Goal: Information Seeking & Learning: Learn about a topic

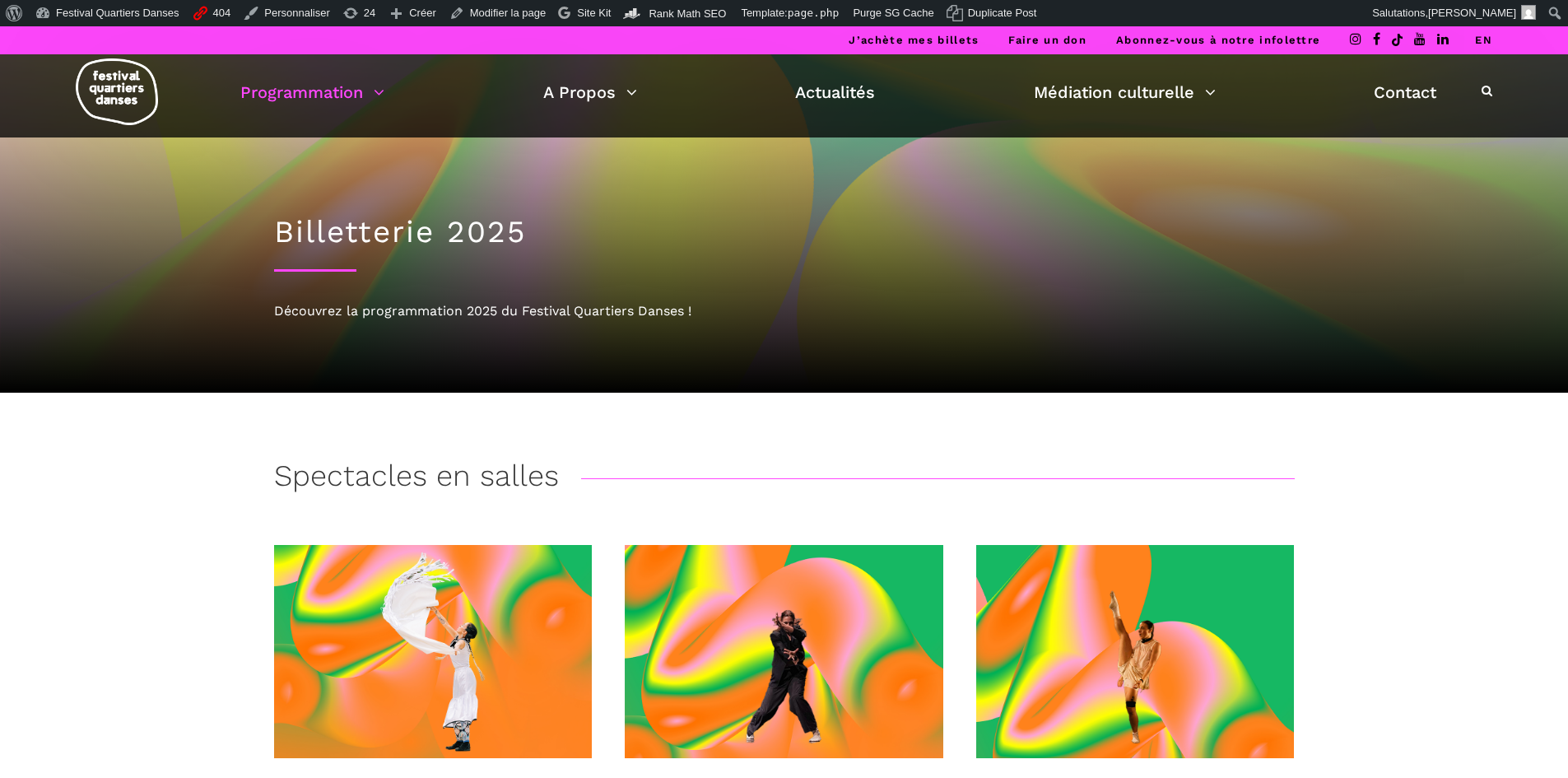
click at [1111, 37] on link "EN" at bounding box center [1483, 39] width 17 height 12
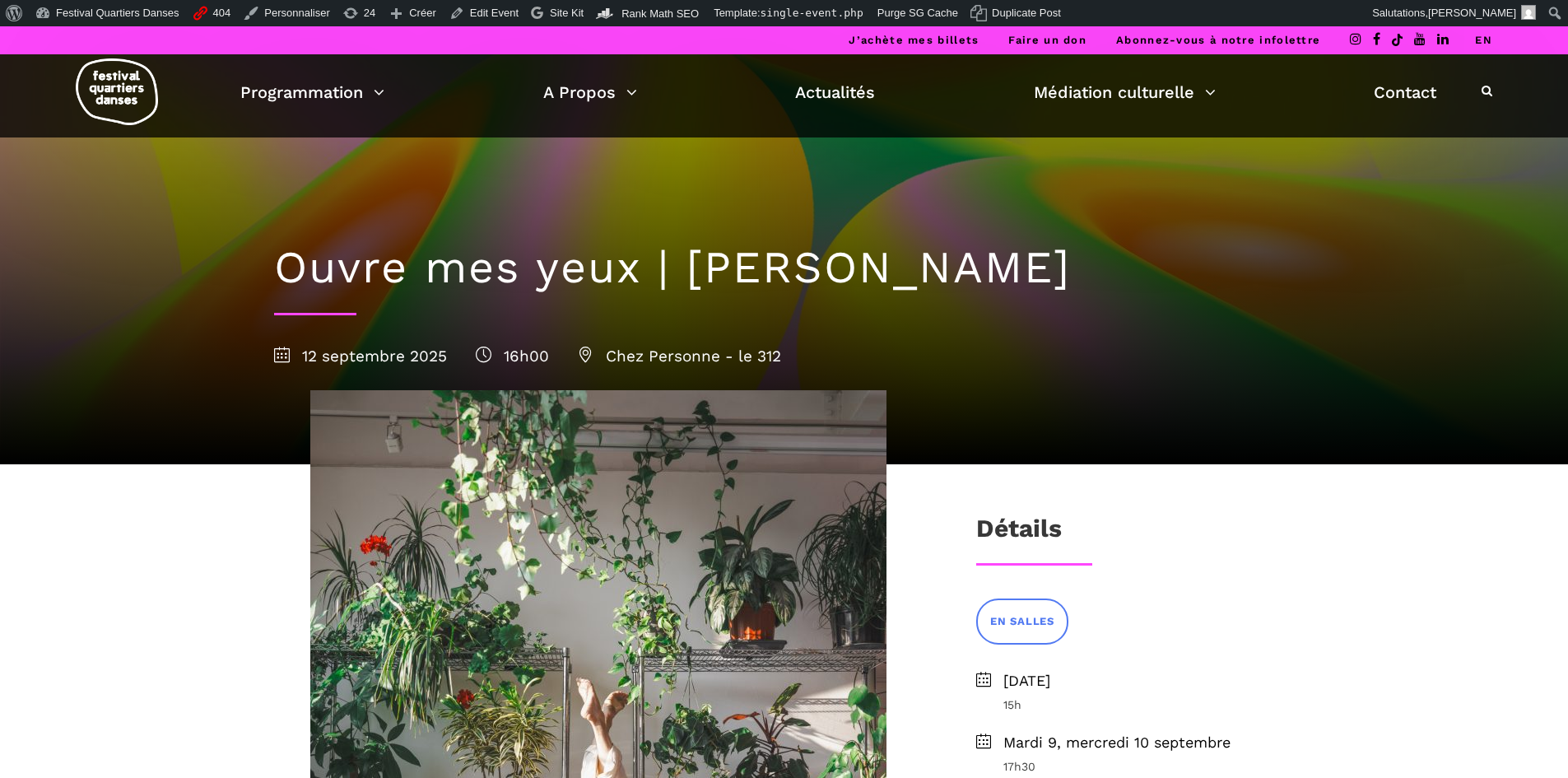
click at [1111, 37] on link "EN" at bounding box center [1483, 39] width 17 height 12
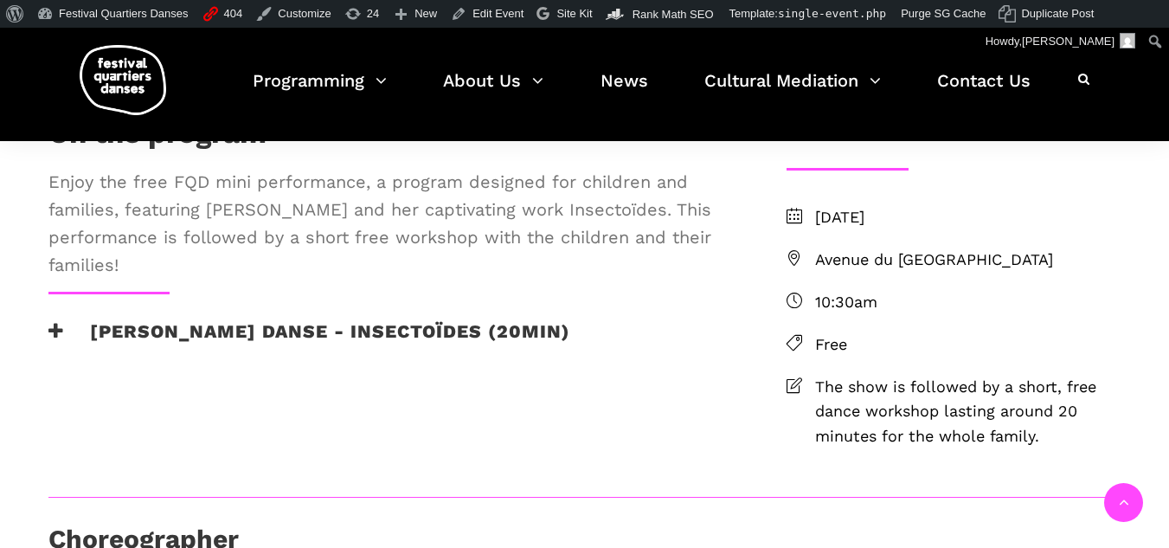
scroll to position [519, 0]
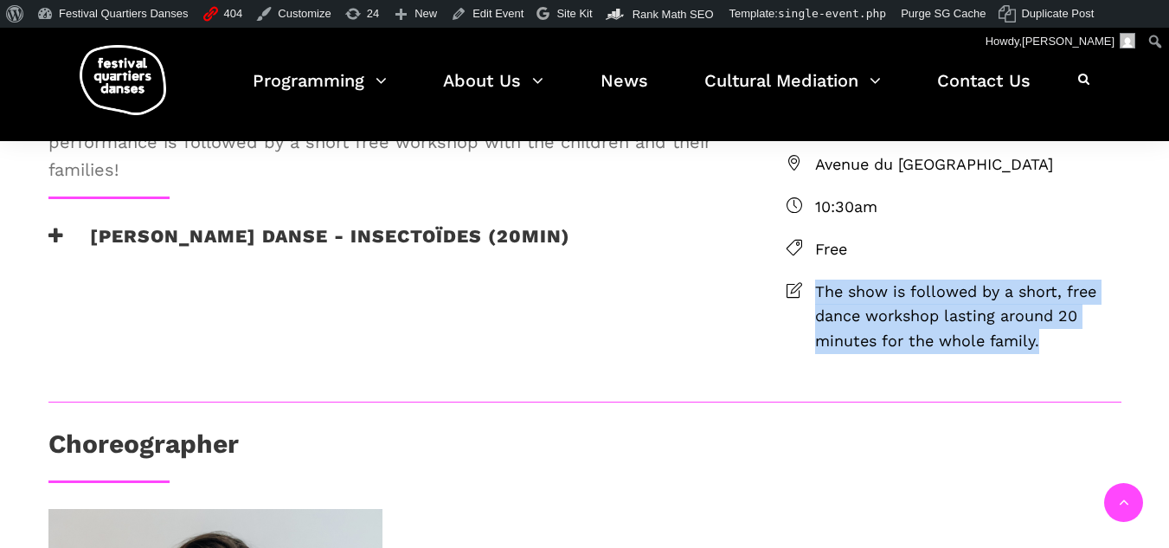
drag, startPoint x: 1046, startPoint y: 423, endPoint x: 819, endPoint y: 375, distance: 232.7
click at [819, 354] on span "The show is followed by a short, free dance workshop lasting around 20 minutes …" at bounding box center [968, 317] width 306 height 74
copy span "The show is followed by a short, free dance workshop lasting around 20 minutes …"
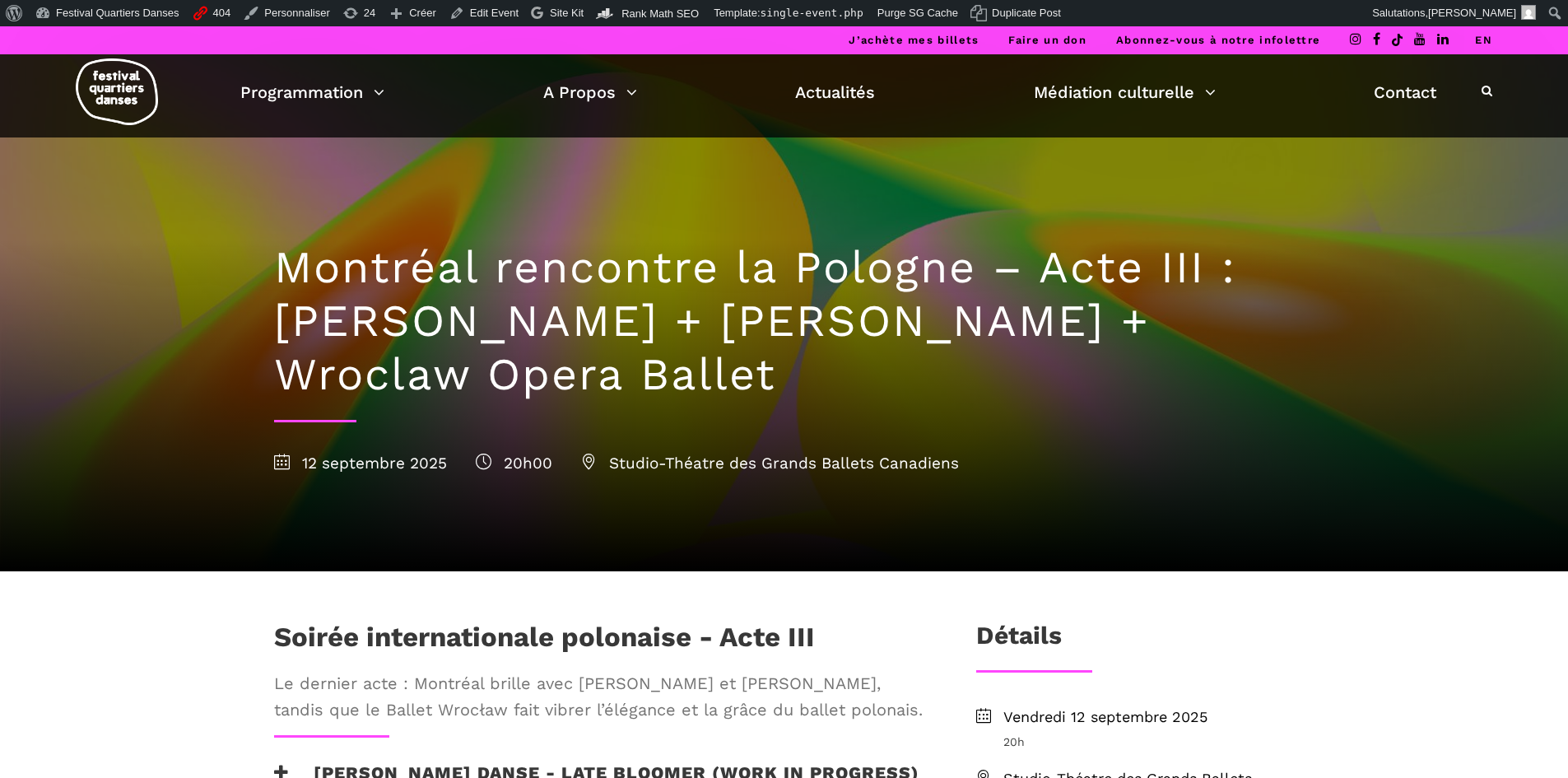
click at [1111, 43] on link "EN" at bounding box center [1483, 39] width 17 height 12
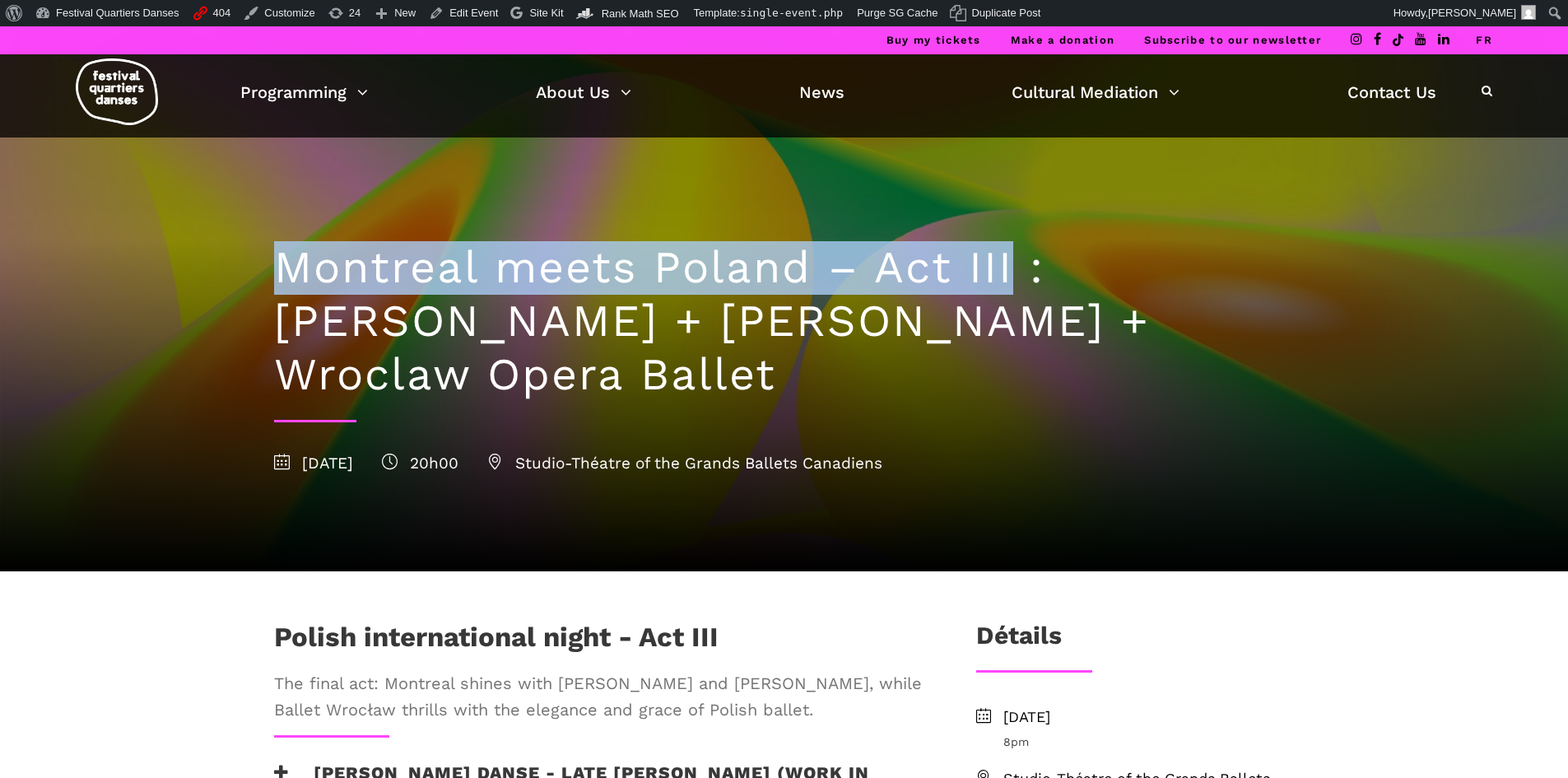
drag, startPoint x: 267, startPoint y: 272, endPoint x: 1020, endPoint y: 256, distance: 753.2
click at [1020, 256] on div "Montreal meets Poland – Act III : Hélène Simoneau Danse + Jane Mappin + Wroclaw…" at bounding box center [784, 355] width 1054 height 434
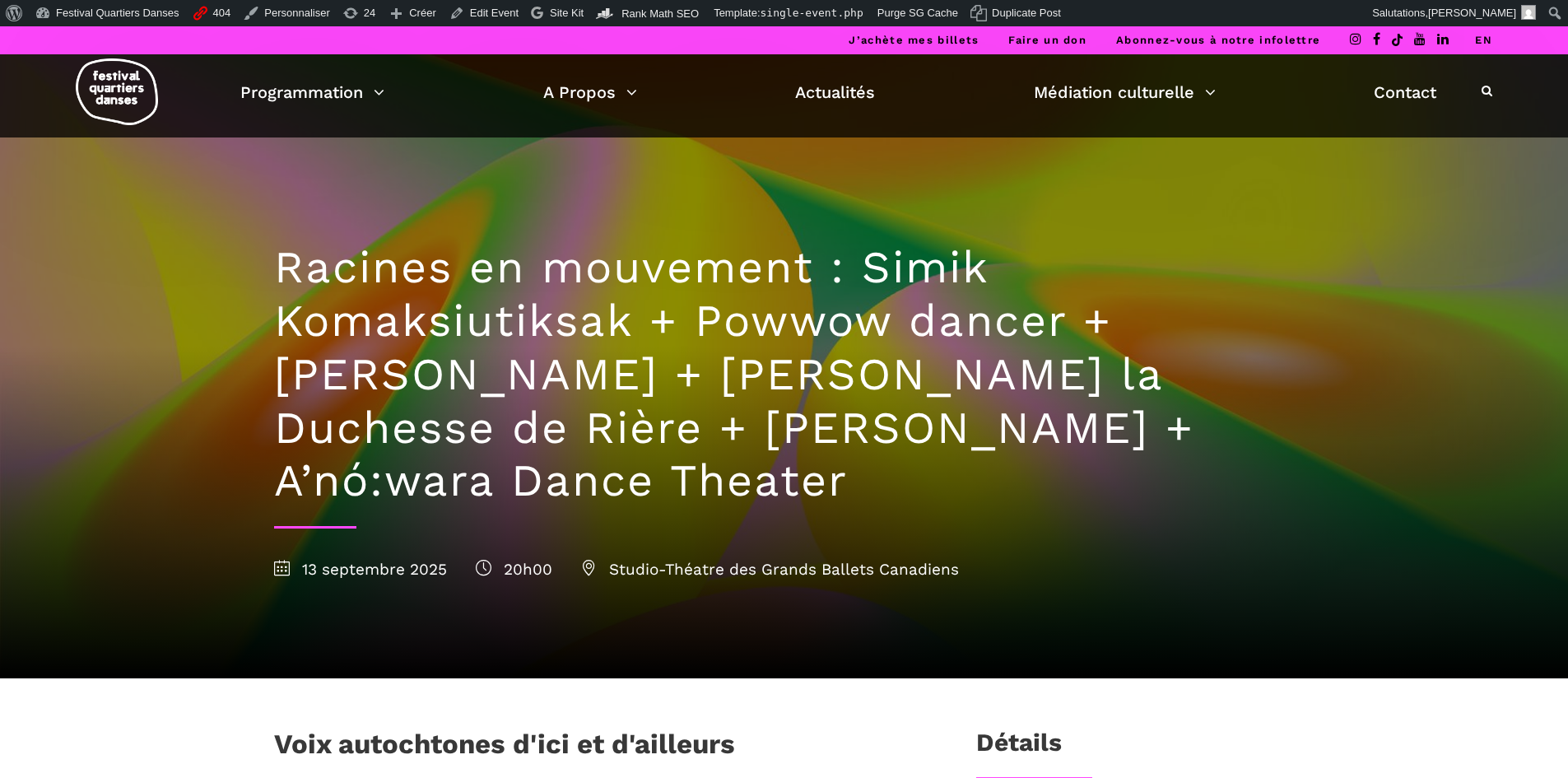
click at [1111, 40] on link "EN" at bounding box center [1483, 39] width 17 height 12
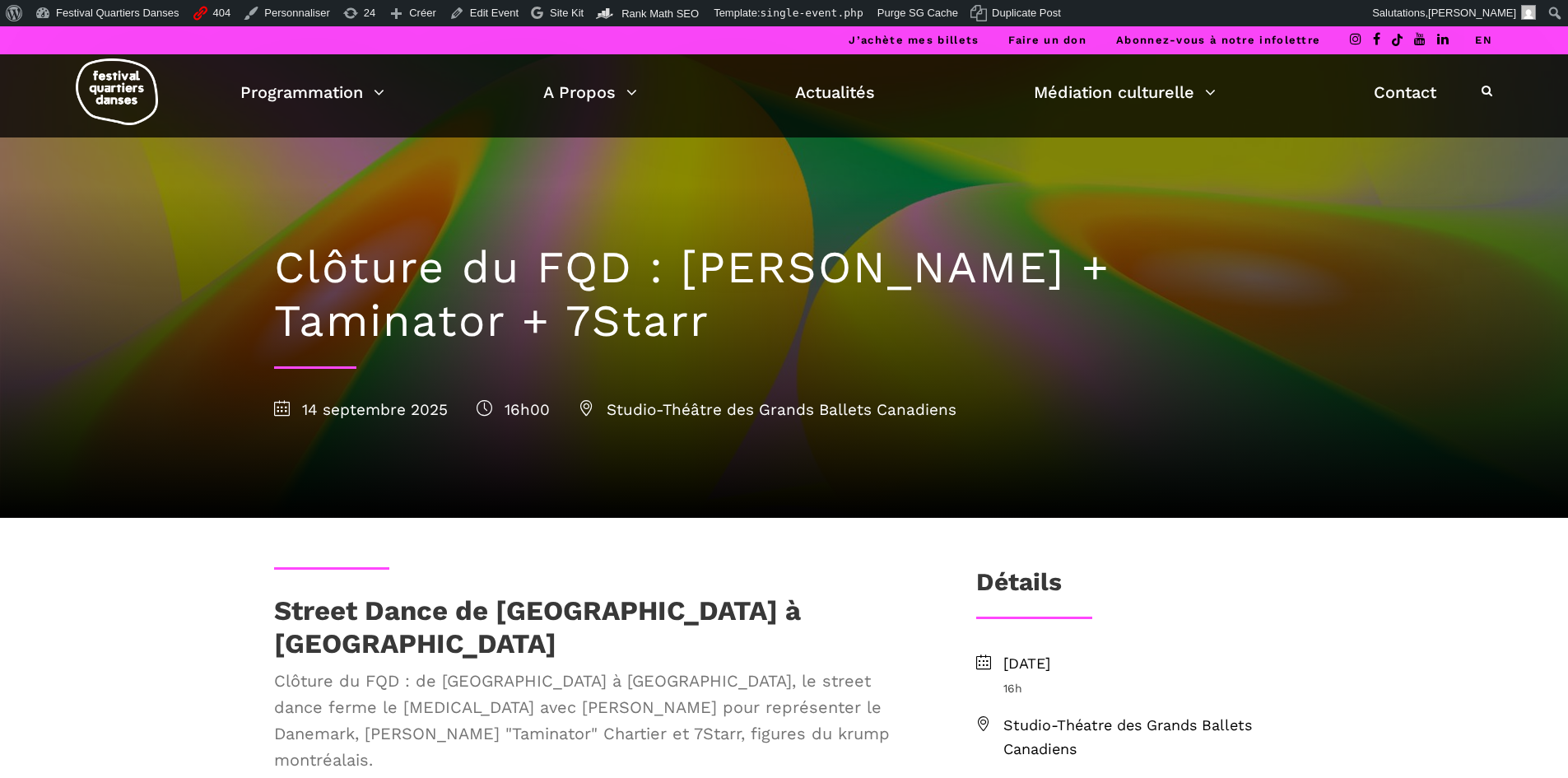
click at [1111, 43] on link "EN" at bounding box center [1483, 39] width 17 height 12
click at [1484, 42] on link "EN" at bounding box center [1483, 39] width 17 height 12
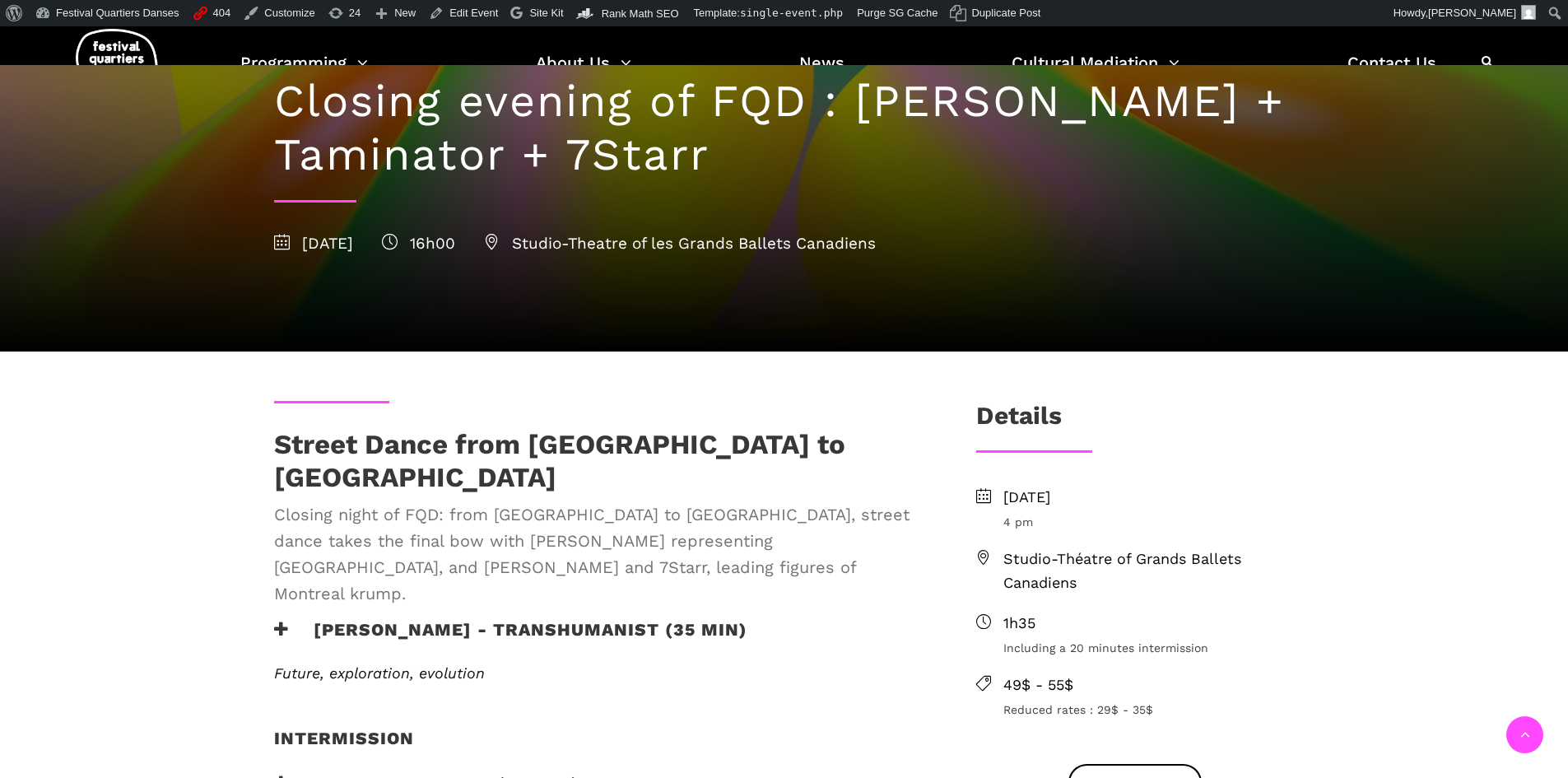
scroll to position [329, 0]
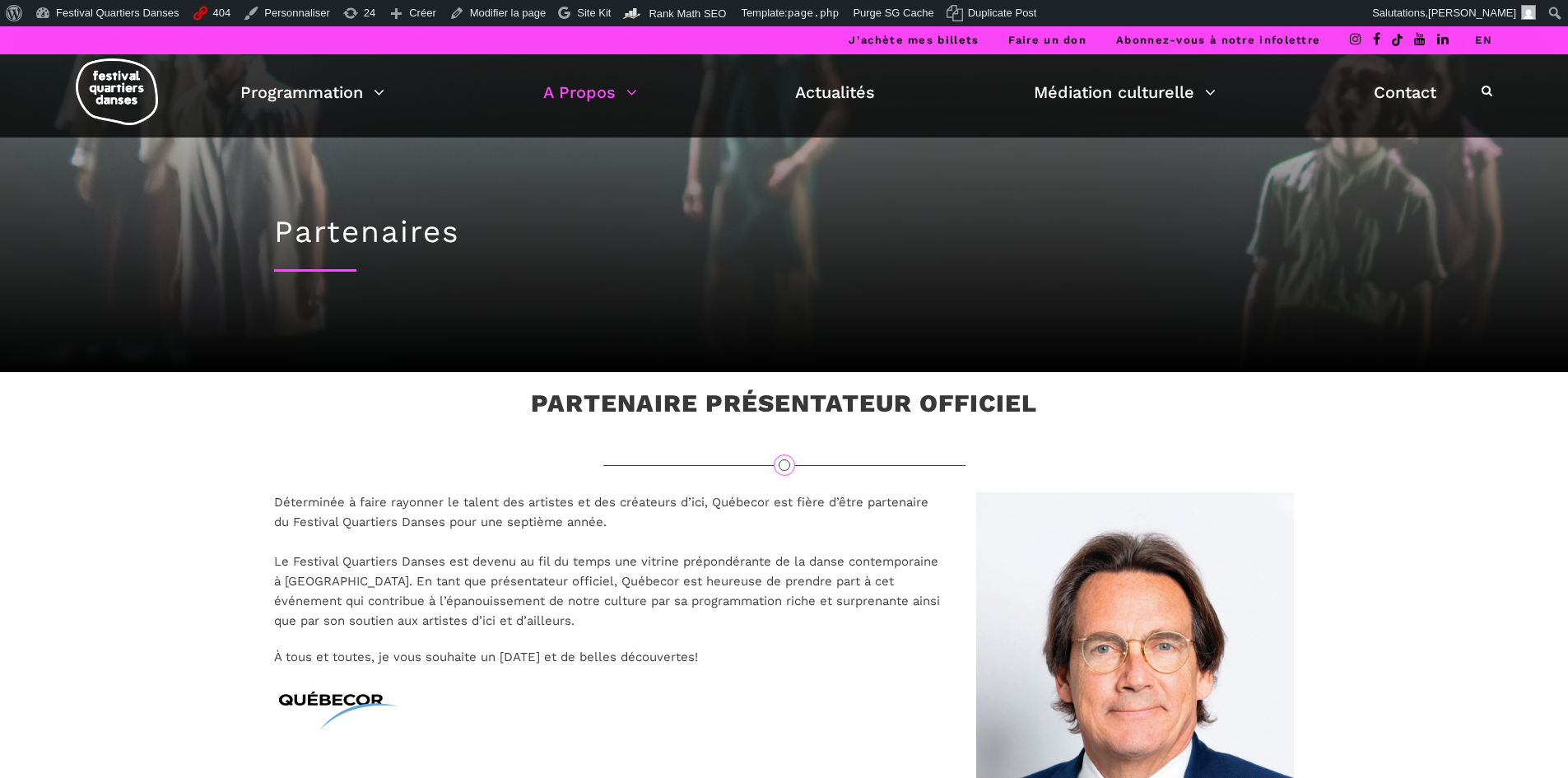
click at [1111, 38] on link "EN" at bounding box center [1483, 39] width 17 height 12
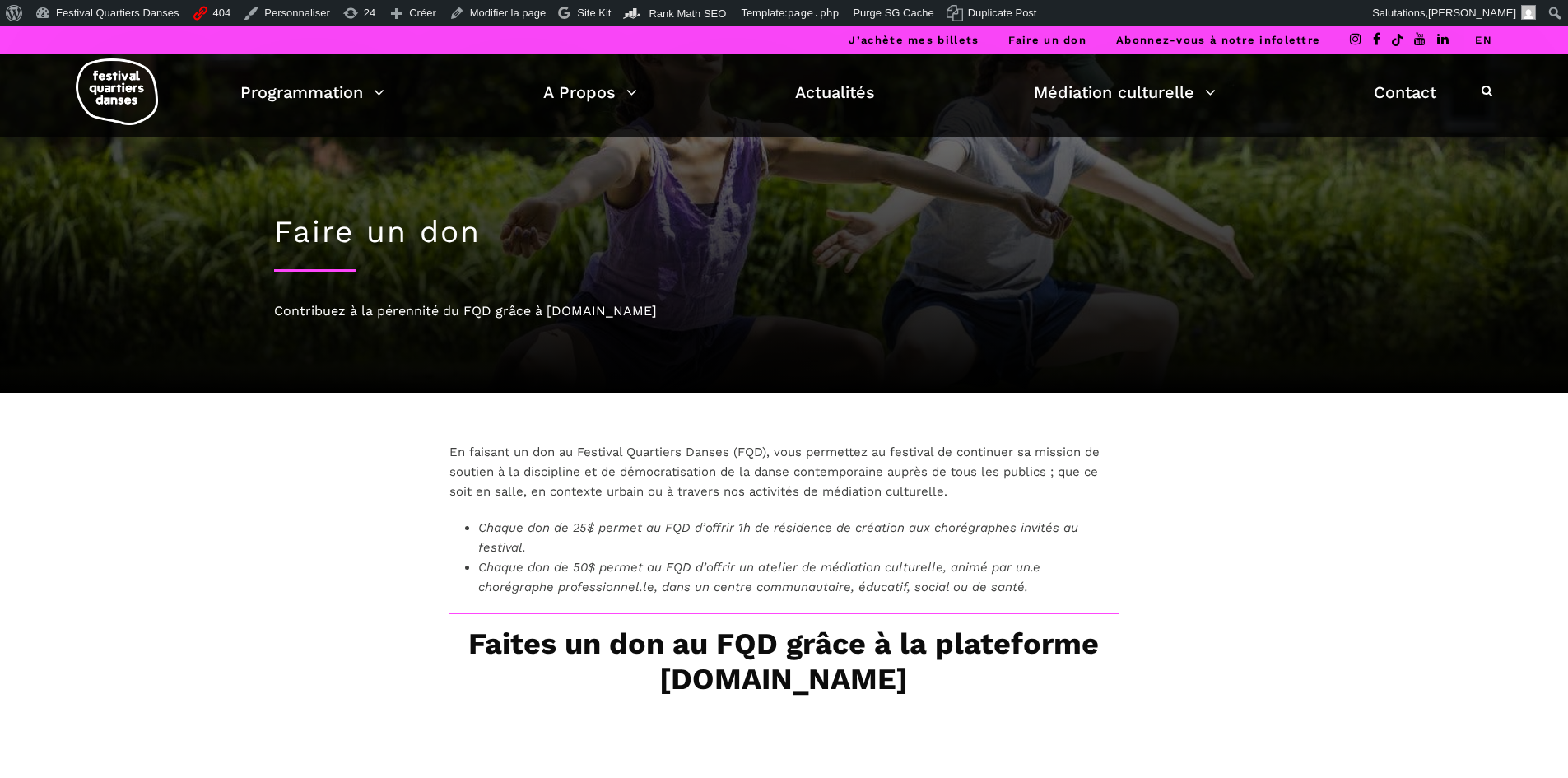
drag, startPoint x: 1493, startPoint y: 40, endPoint x: 1482, endPoint y: 40, distance: 11.0
click at [1111, 40] on div "J’achète mes billets Faire un don Abonnez-vous à notre infolettre EN" at bounding box center [784, 40] width 1568 height 28
click at [1111, 39] on link "EN" at bounding box center [1483, 39] width 17 height 12
